Goal: Transaction & Acquisition: Book appointment/travel/reservation

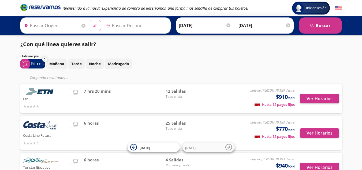
type input "[GEOGRAPHIC_DATA], [GEOGRAPHIC_DATA]"
type input "Acapulco, [GEOGRAPHIC_DATA]"
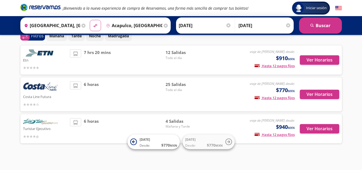
scroll to position [32, 0]
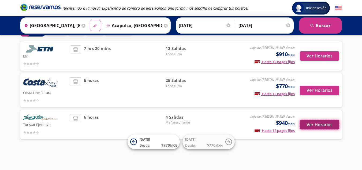
click at [324, 124] on button "Ver Horarios" at bounding box center [319, 124] width 39 height 9
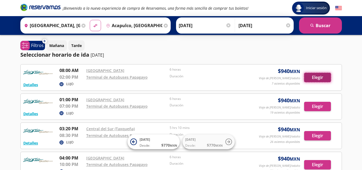
click at [319, 78] on button "Elegir" at bounding box center [317, 77] width 27 height 9
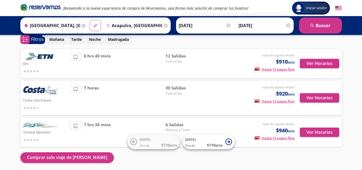
scroll to position [25, 0]
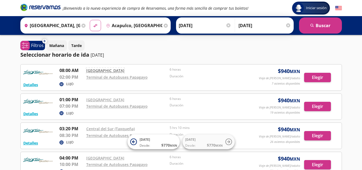
click at [95, 70] on link "[GEOGRAPHIC_DATA]" at bounding box center [105, 70] width 38 height 5
